Goal: Task Accomplishment & Management: Complete application form

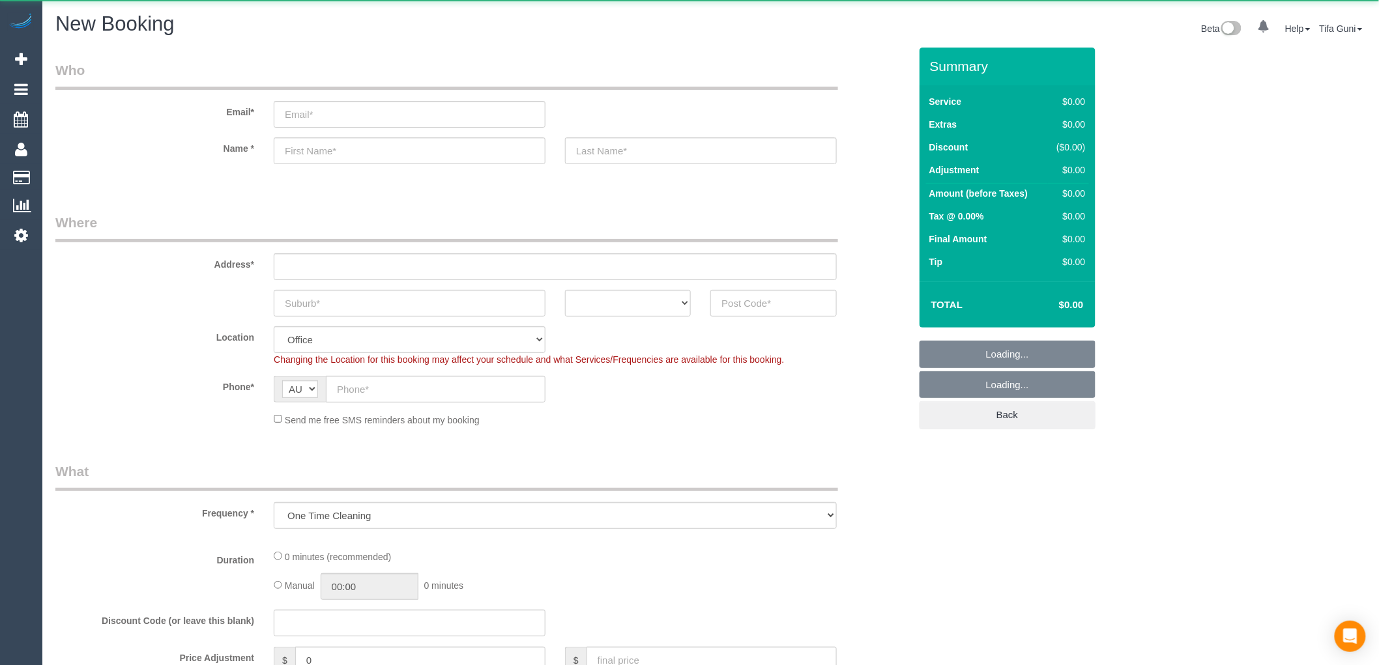
select select "object:649"
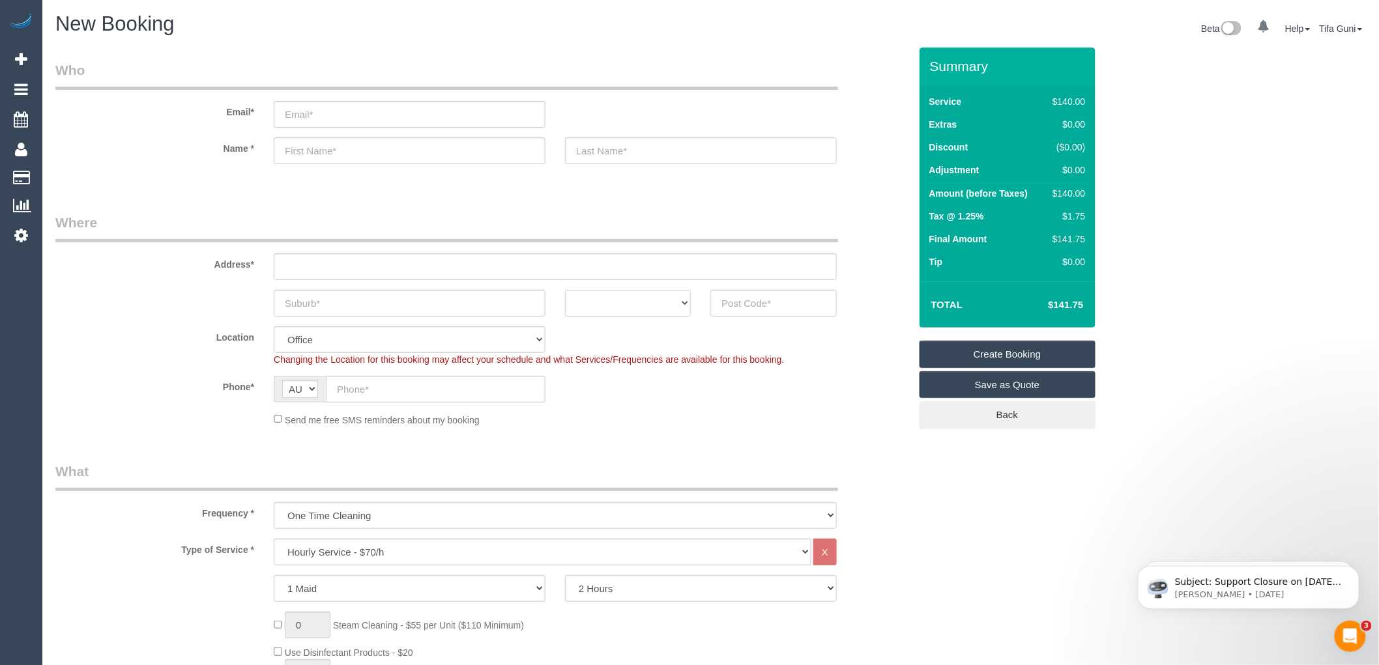
click at [682, 298] on select "ACT [GEOGRAPHIC_DATA] NT [GEOGRAPHIC_DATA] SA TAS [GEOGRAPHIC_DATA] [GEOGRAPHIC…" at bounding box center [628, 303] width 126 height 27
select select "VIC"
click at [565, 290] on select "ACT [GEOGRAPHIC_DATA] NT [GEOGRAPHIC_DATA] SA TAS [GEOGRAPHIC_DATA] [GEOGRAPHIC…" at bounding box center [628, 303] width 126 height 27
click at [303, 269] on input "text" at bounding box center [555, 266] width 563 height 27
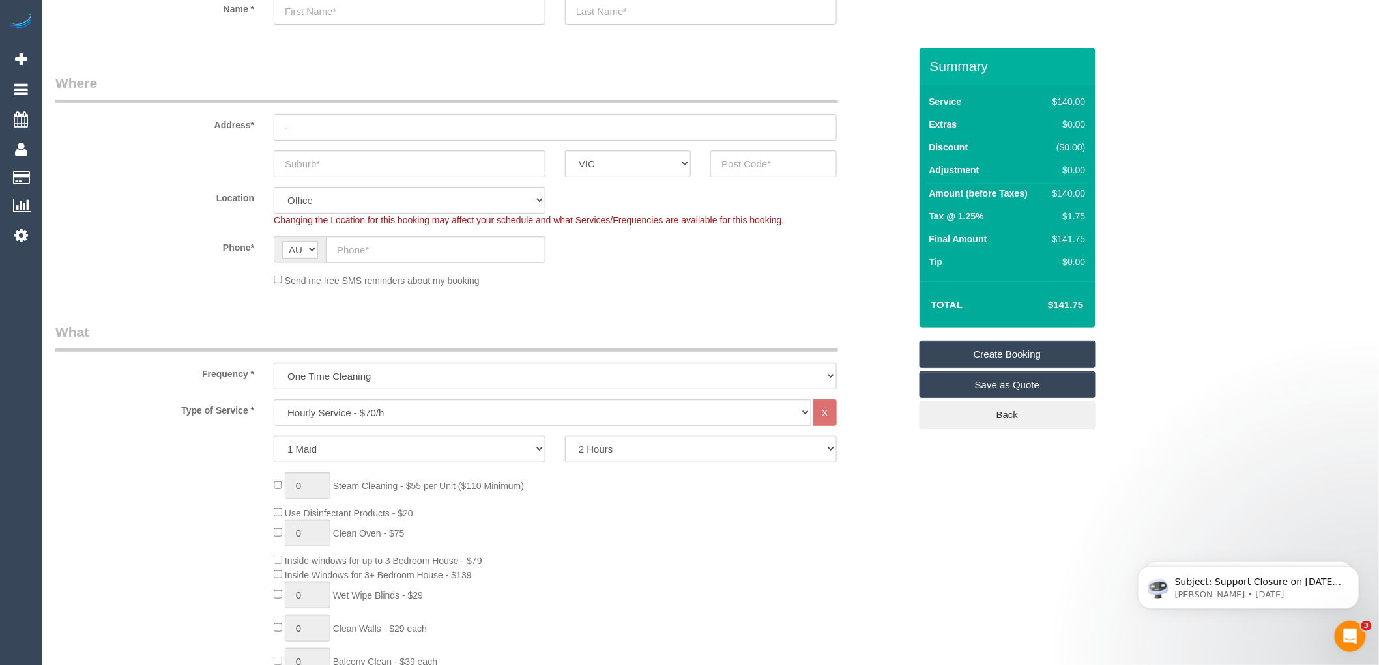
scroll to position [145, 0]
type input "-"
click at [367, 405] on select "Hourly Service - $70/h Hourly Service - $65/h Hourly Service - $60/h Hourly Ser…" at bounding box center [543, 407] width 538 height 27
click at [739, 526] on div "0 Steam Cleaning - $55 per Unit ($110 Minimum) Use Disinfectant Products - $20 …" at bounding box center [591, 659] width 655 height 384
click at [342, 375] on select "One Time Cleaning Weekly - 10% Off - 10.00% (0% for the First Booking) Fortnigh…" at bounding box center [555, 371] width 563 height 27
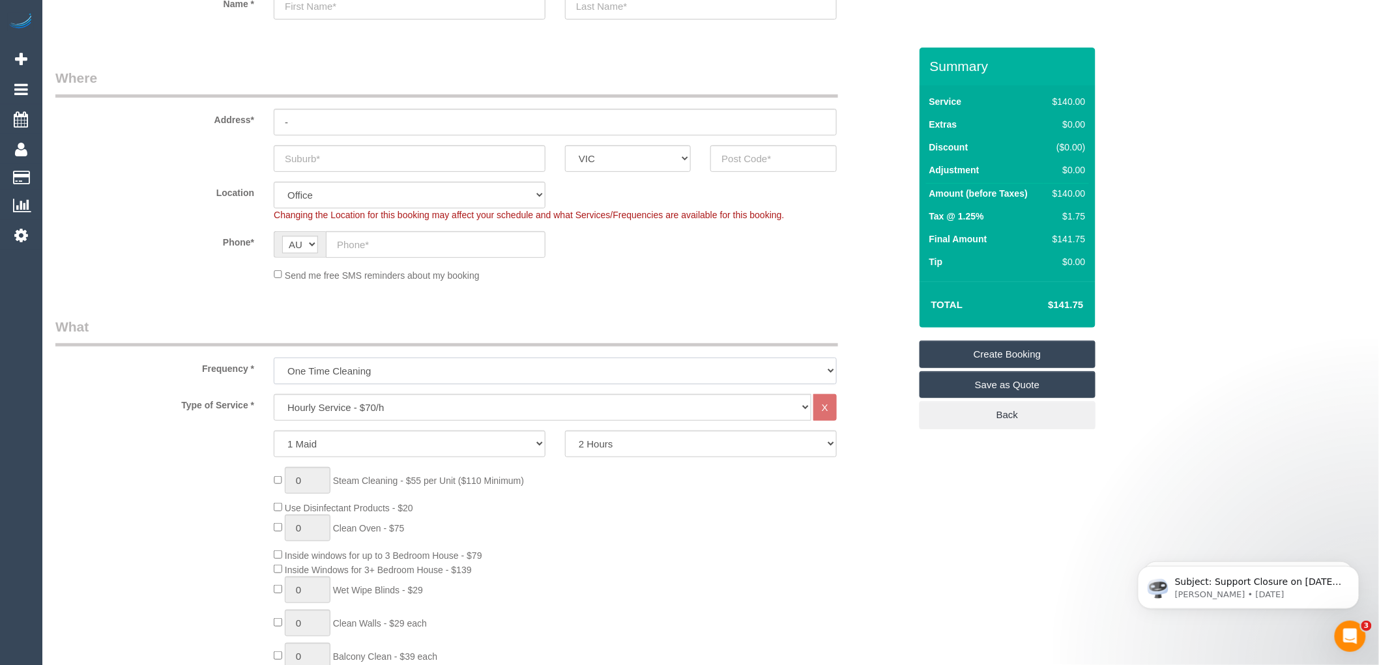
select select "object:653"
click at [274, 358] on select "One Time Cleaning Weekly - 10% Off - 10.00% (0% for the First Booking) Fortnigh…" at bounding box center [555, 371] width 563 height 27
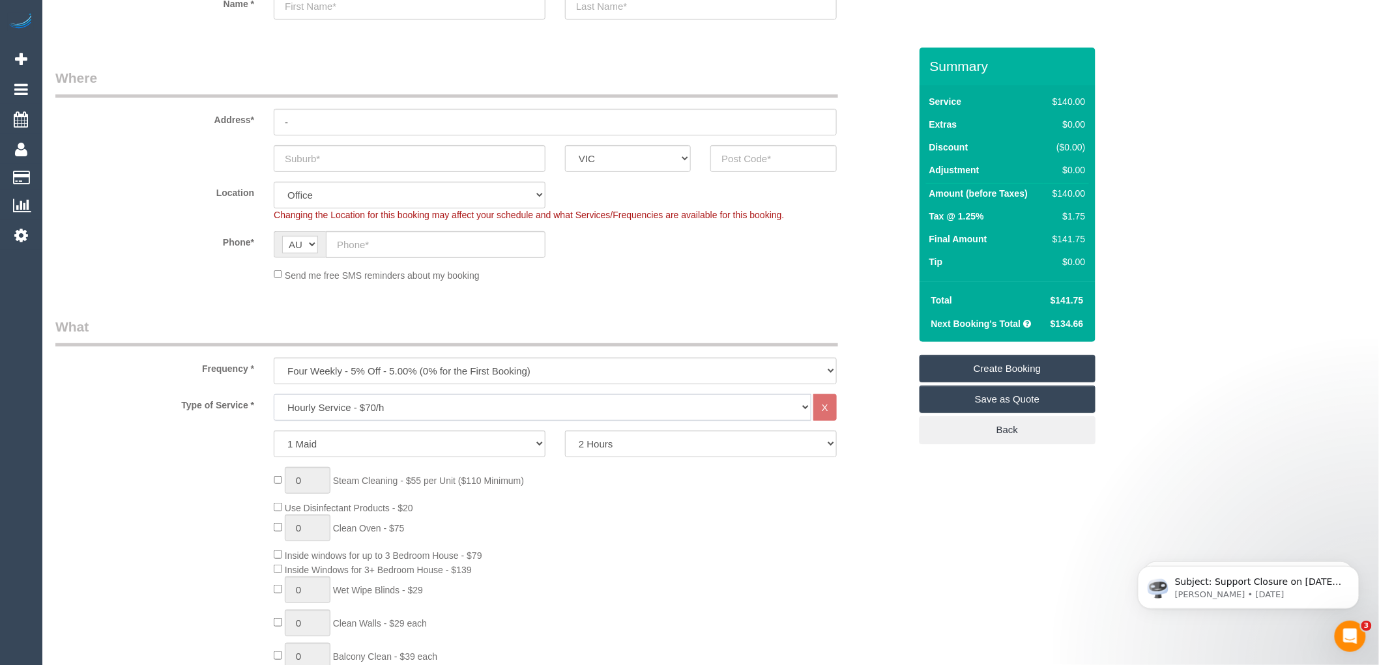
click at [339, 408] on select "Hourly Service - $70/h Hourly Service - $65/h Hourly Service - $60/h Hourly Ser…" at bounding box center [543, 407] width 538 height 27
select select "212"
click at [274, 395] on select "Hourly Service - $70/h Hourly Service - $65/h Hourly Service - $60/h Hourly Ser…" at bounding box center [543, 407] width 538 height 27
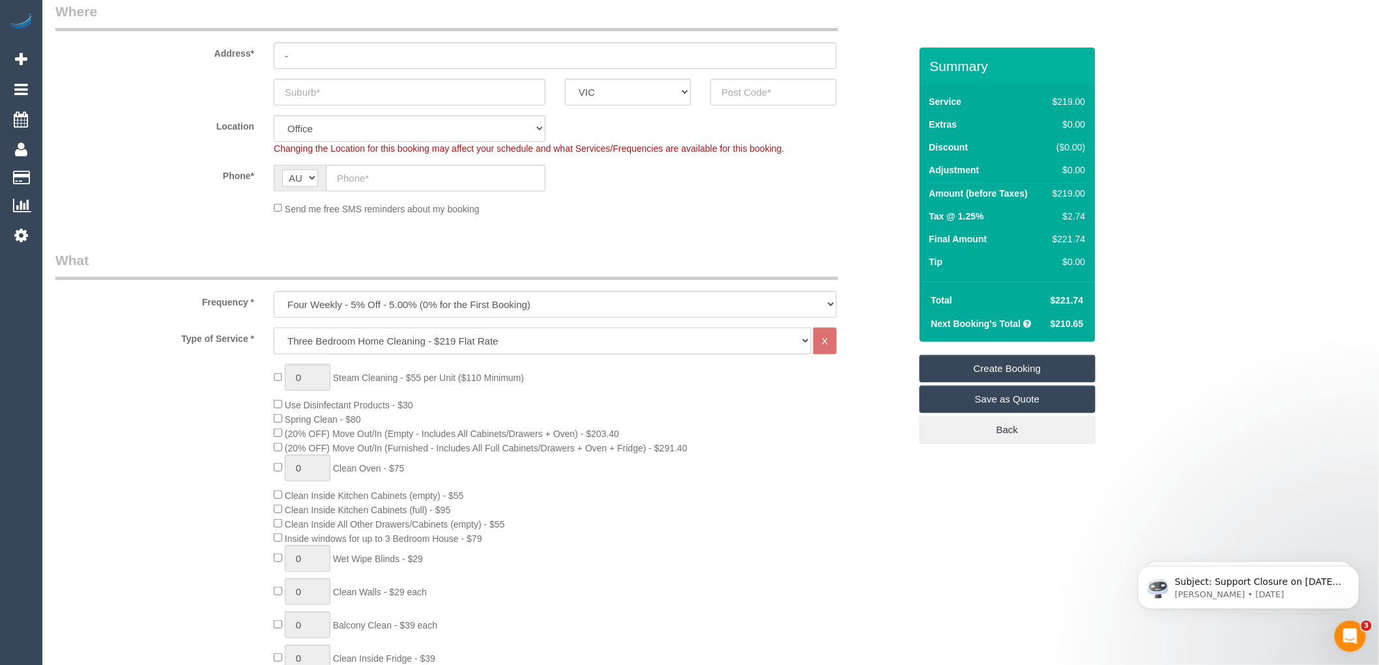
scroll to position [217, 0]
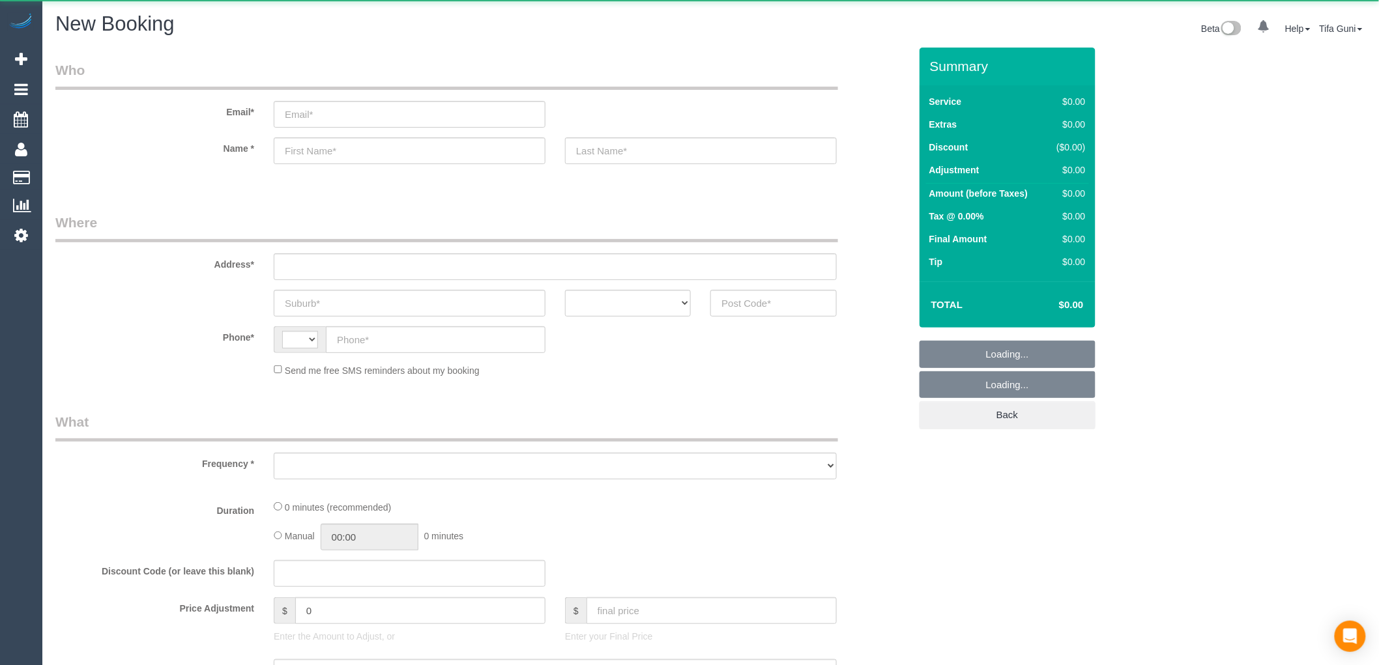
select select "string:AU"
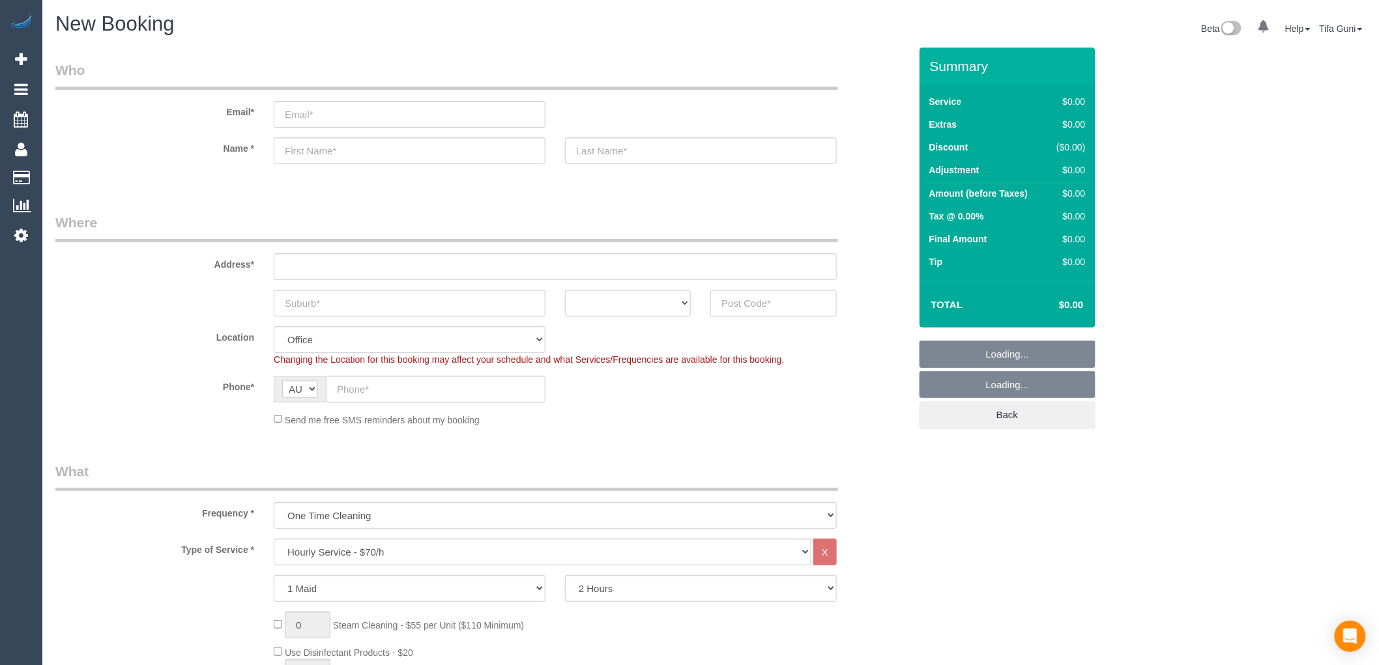
select select "object:813"
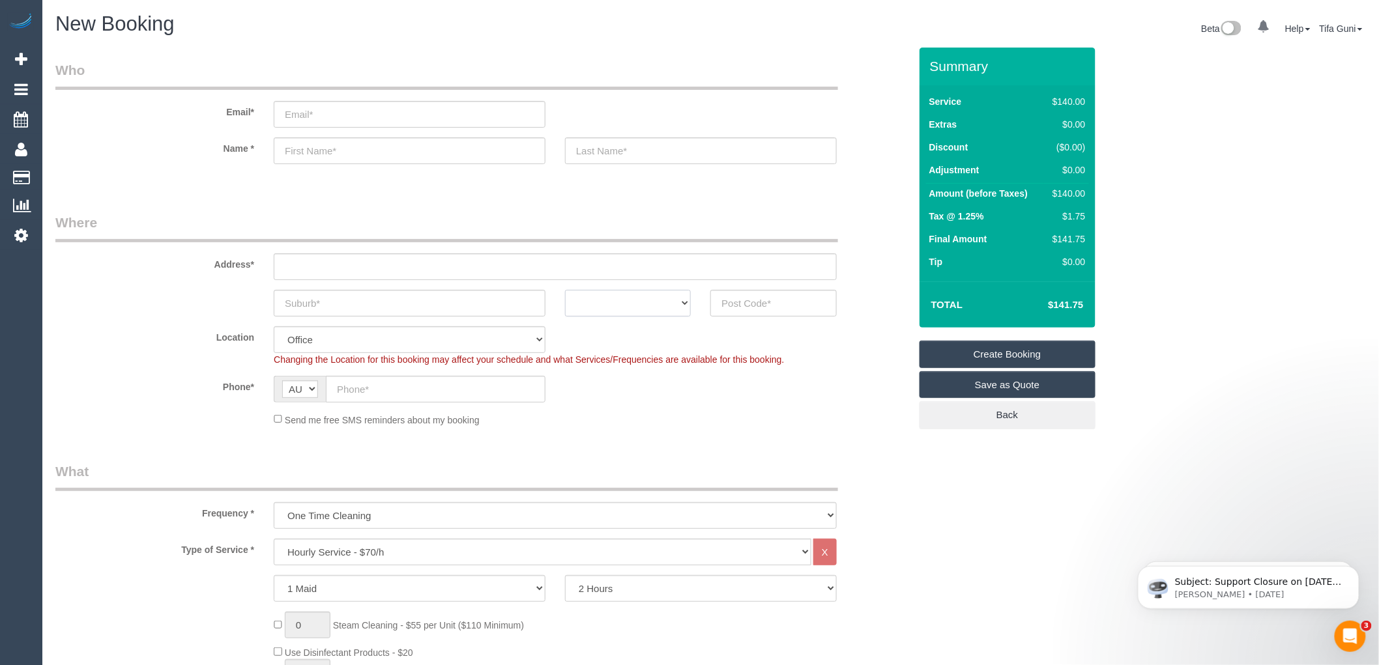
click at [676, 296] on select "ACT [GEOGRAPHIC_DATA] NT [GEOGRAPHIC_DATA] SA TAS [GEOGRAPHIC_DATA] [GEOGRAPHIC…" at bounding box center [628, 303] width 126 height 27
select select "VIC"
click at [565, 290] on select "ACT [GEOGRAPHIC_DATA] NT [GEOGRAPHIC_DATA] SA TAS [GEOGRAPHIC_DATA] [GEOGRAPHIC…" at bounding box center [628, 303] width 126 height 27
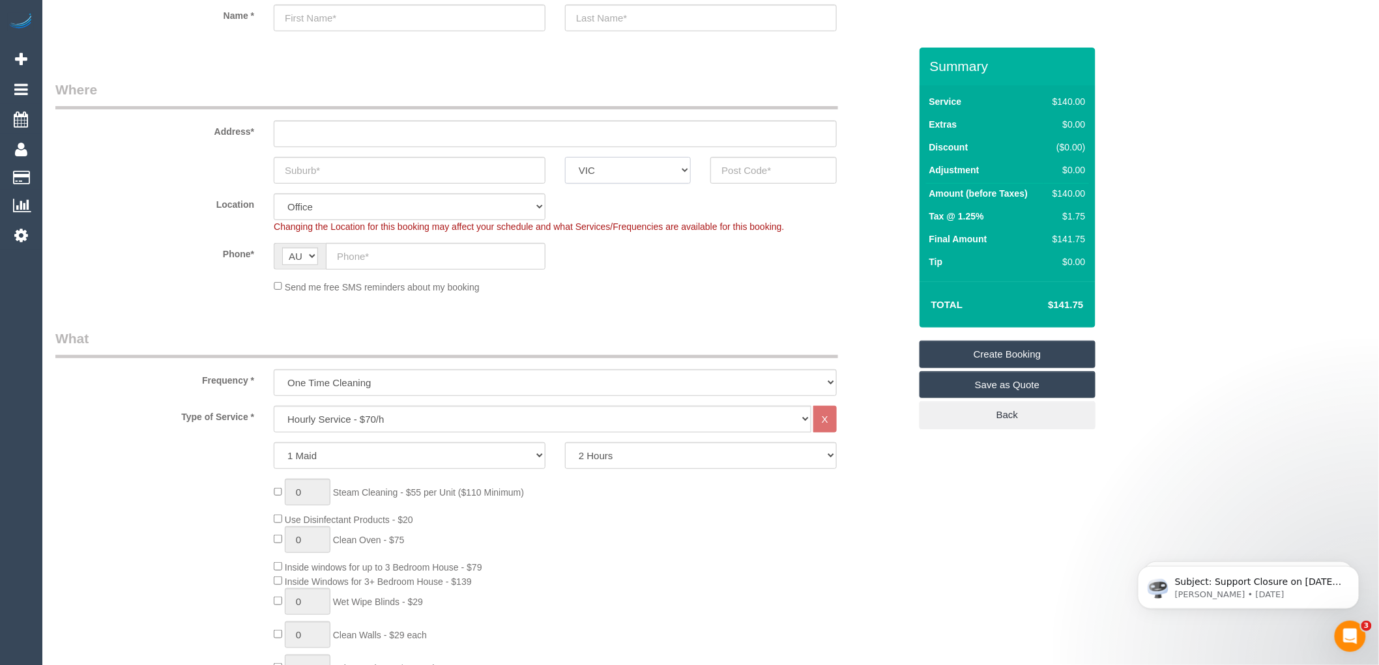
scroll to position [145, 0]
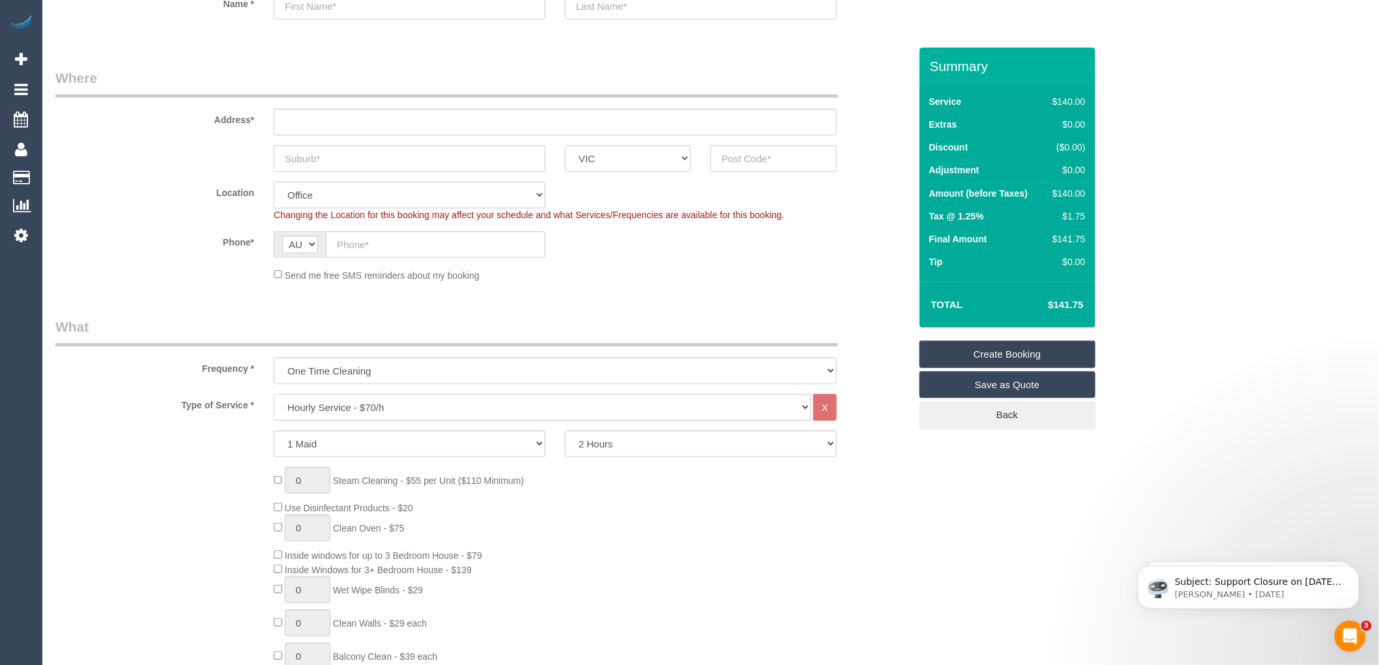
click at [342, 410] on select "Hourly Service - $70/h Hourly Service - $65/h Hourly Service - $60/h Hourly Ser…" at bounding box center [543, 407] width 538 height 27
select select "210"
click at [274, 395] on select "Hourly Service - $70/h Hourly Service - $65/h Hourly Service - $60/h Hourly Ser…" at bounding box center [543, 407] width 538 height 27
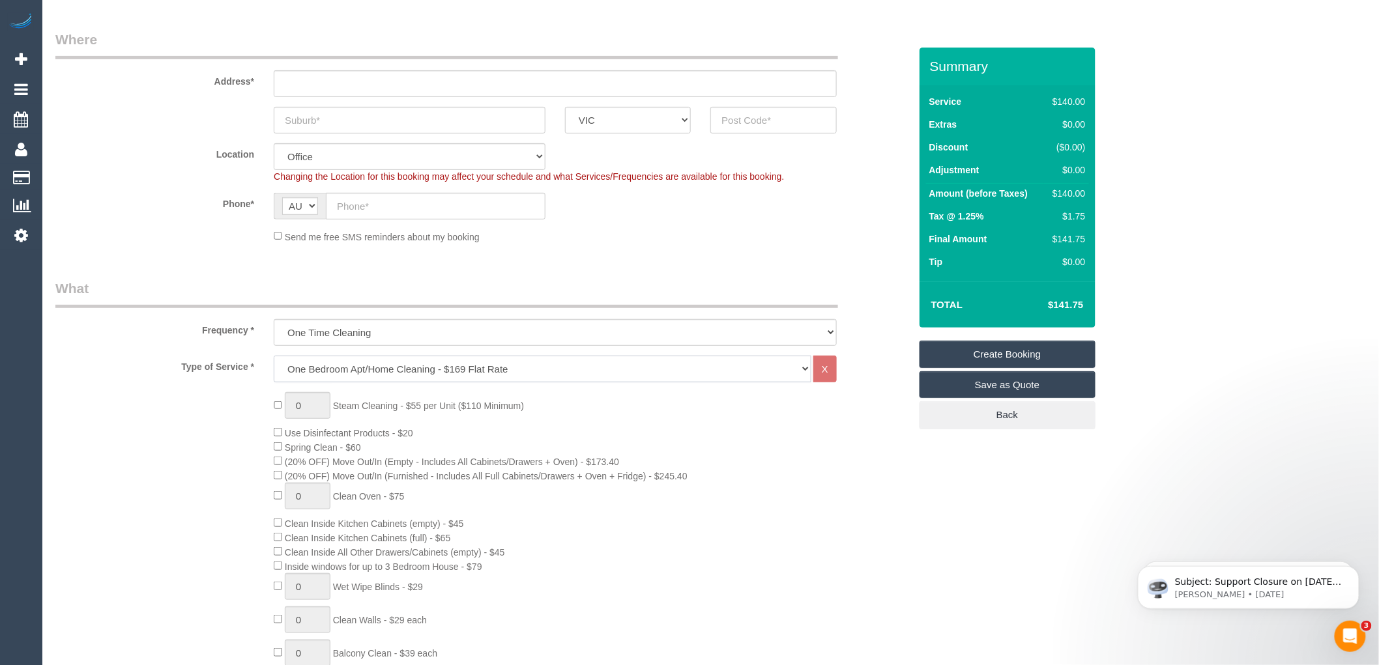
scroll to position [289, 0]
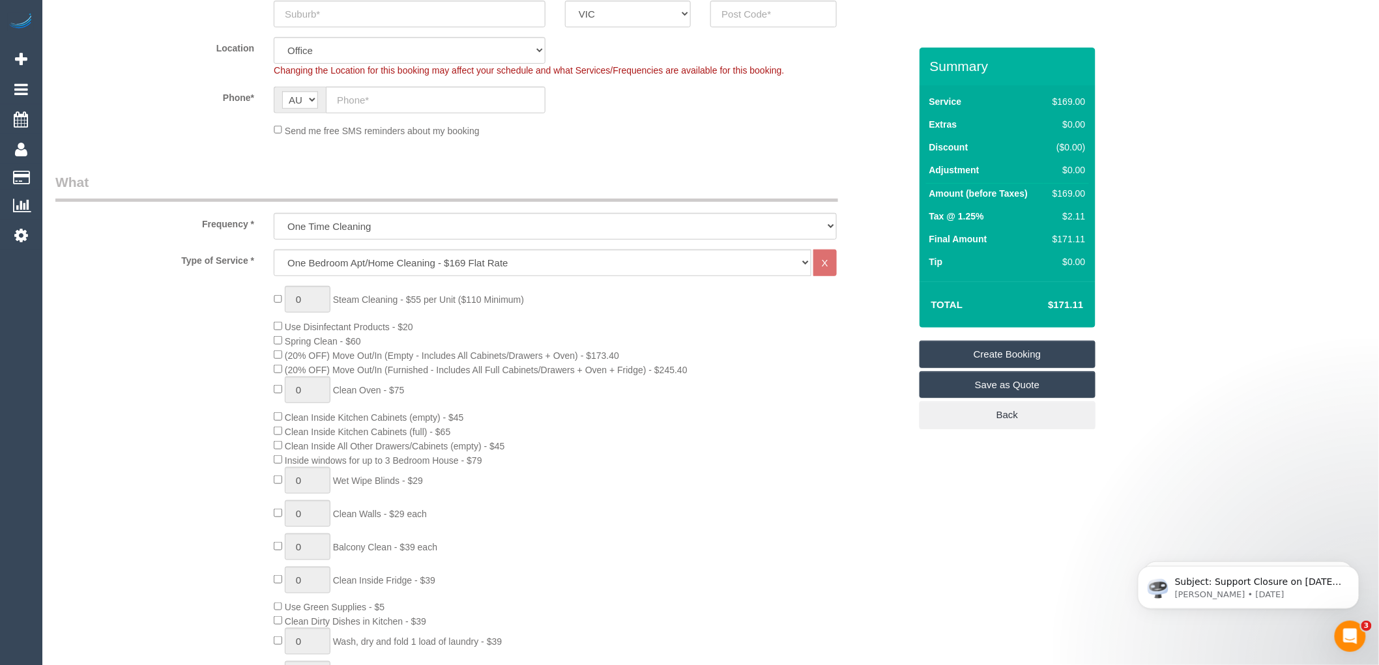
click at [612, 433] on div "0 Steam Cleaning - $55 per Unit ($110 Minimum) Use Disinfectant Products - $20 …" at bounding box center [591, 514] width 655 height 456
type input "1"
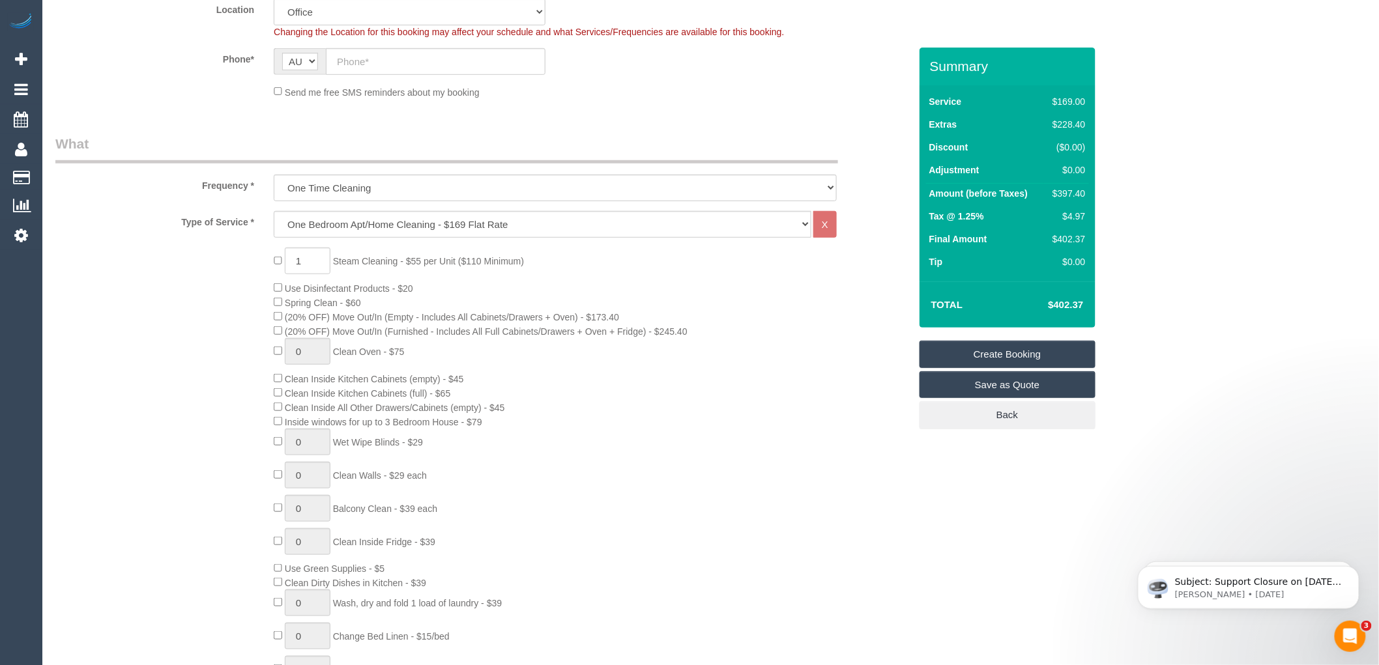
scroll to position [362, 0]
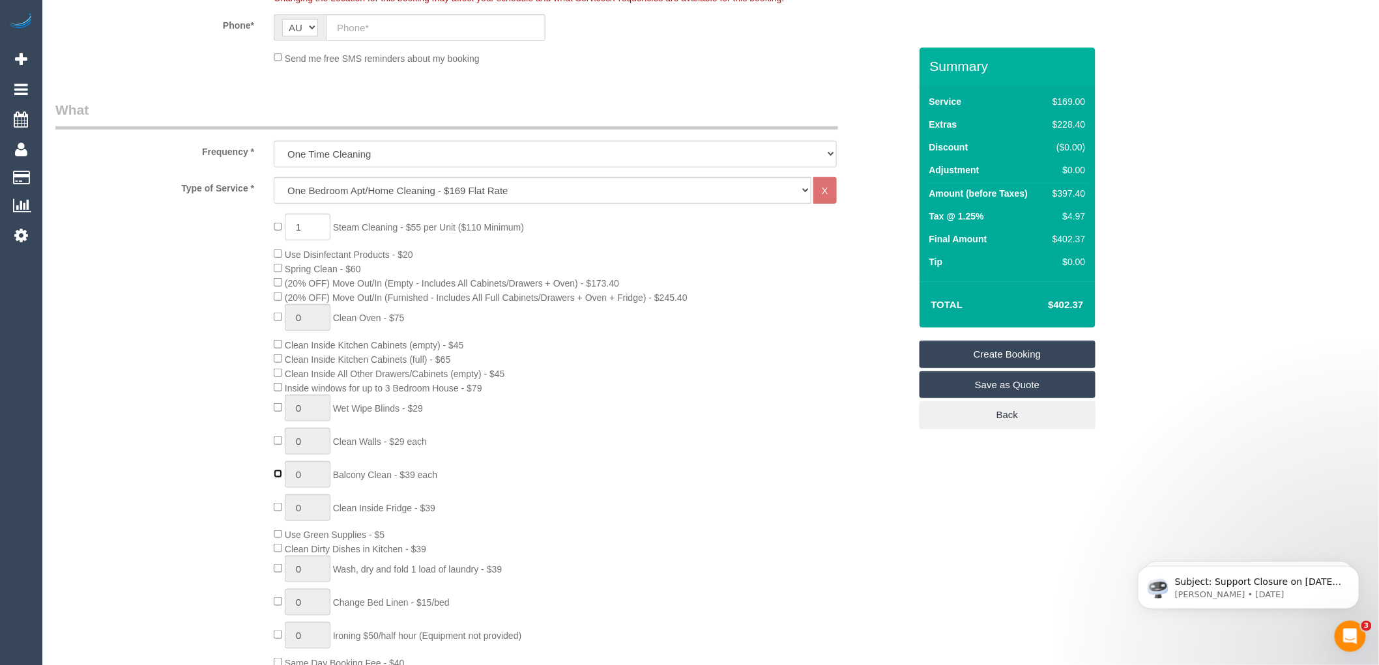
type input "1"
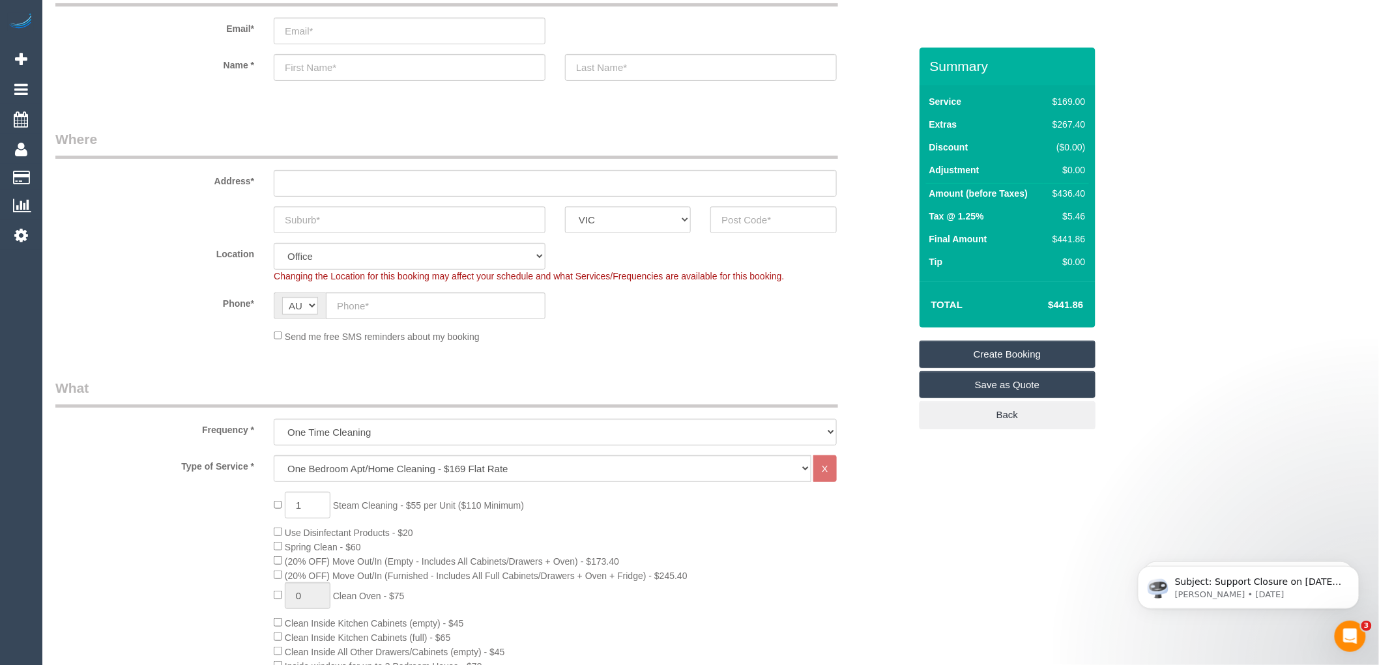
scroll to position [72, 0]
